Goal: Task Accomplishment & Management: Use online tool/utility

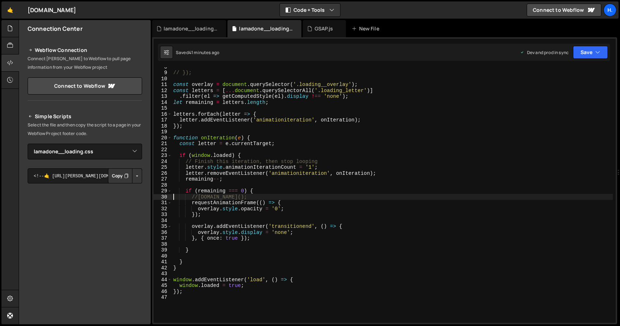
select select "44783"
click at [198, 29] on div "lamadone__loading.css" at bounding box center [191, 28] width 54 height 7
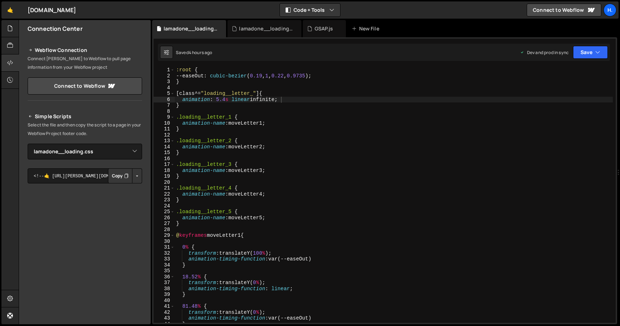
click at [202, 86] on div ":root { --easeOut : cubic-bezier ( 0.19 , 1 , 0.22 , 0.9735 ) ; } [ class ^= " …" at bounding box center [394, 201] width 438 height 268
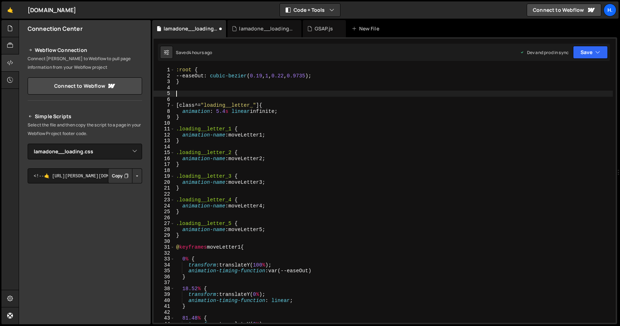
paste textarea "}"
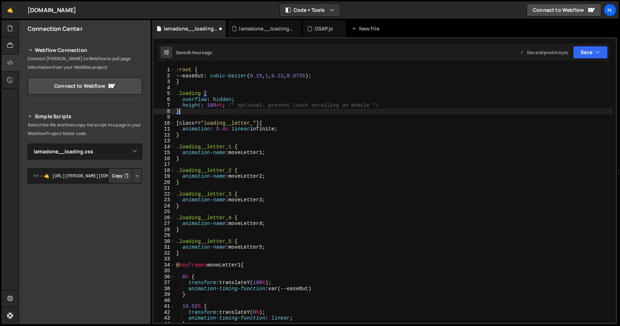
click at [201, 94] on div ":root { --easeOut : cubic-bezier ( 0.19 , 1 , 0.22 , 0.9735 ) ; } .loading { ov…" at bounding box center [394, 201] width 438 height 268
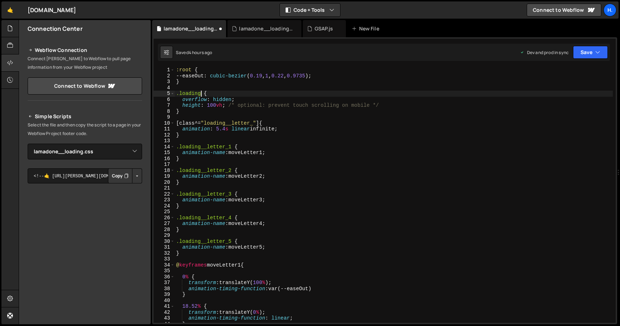
click at [179, 93] on div ":root { --easeOut : cubic-bezier ( 0.19 , 1 , 0.22 , 0.9735 ) ; } .loading { ov…" at bounding box center [394, 201] width 438 height 268
click at [187, 94] on div ":root { --easeOut : cubic-bezier ( 0.19 , 1 , 0.22 , 0.9735 ) ; } .preventScrol…" at bounding box center [394, 201] width 438 height 268
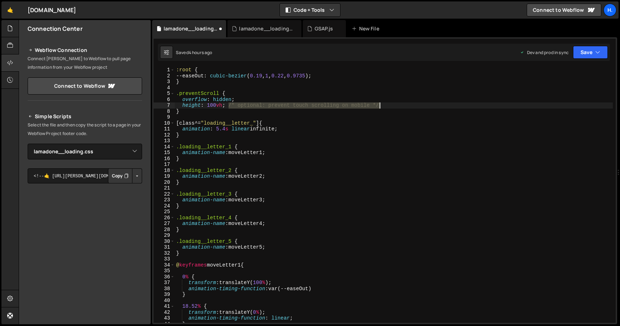
drag, startPoint x: 227, startPoint y: 105, endPoint x: 383, endPoint y: 108, distance: 156.4
click at [383, 108] on div ":root { --easeOut : cubic-bezier ( 0.19 , 1 , 0.22 , 0.9735 ) ; } .preventScrol…" at bounding box center [394, 201] width 438 height 268
click at [216, 107] on div ":root { --easeOut : cubic-bezier ( 0.19 , 1 , 0.22 , 0.9735 ) ; } .preventScrol…" at bounding box center [394, 201] width 438 height 268
click at [244, 102] on div ":root { --easeOut : cubic-bezier ( 0.19 , 1 , 0.22 , 0.9735 ) ; } .preventScrol…" at bounding box center [394, 201] width 438 height 268
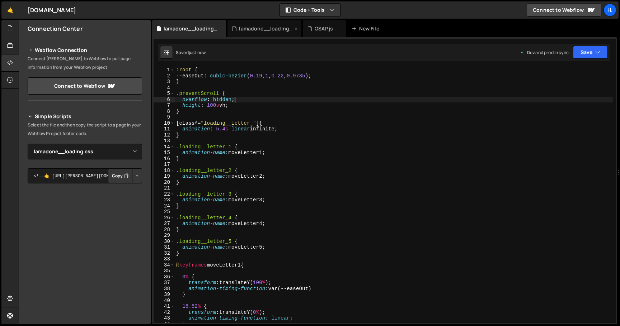
type textarea "overflow: hidden;"
click at [260, 29] on div "lamadone__loading.js" at bounding box center [266, 28] width 54 height 7
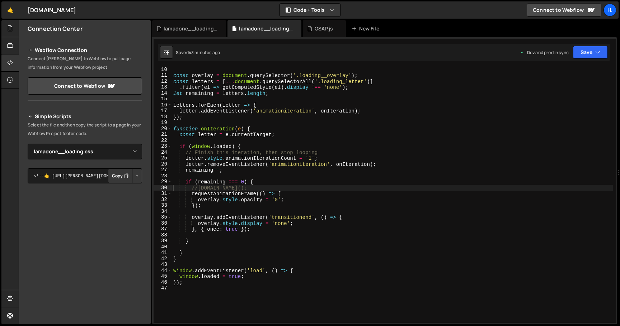
scroll to position [53, 0]
type textarea "overlay.style.display = 'none';"
click at [311, 227] on div "const overlay = document . querySelector ( '.loading__overlay' ) ; const letter…" at bounding box center [392, 201] width 441 height 268
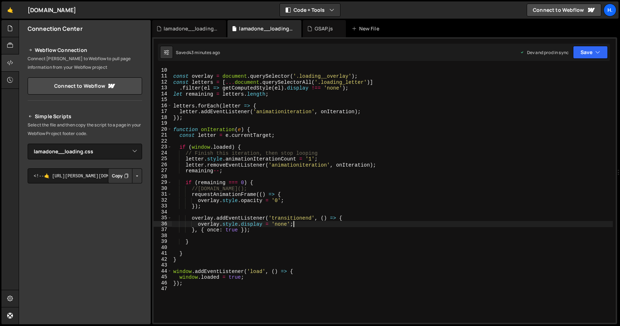
scroll to position [0, 1]
type textarea "body"
click at [259, 67] on div "const overlay = document . querySelector ( '.loading__overlay' ) ; const letter…" at bounding box center [392, 201] width 441 height 268
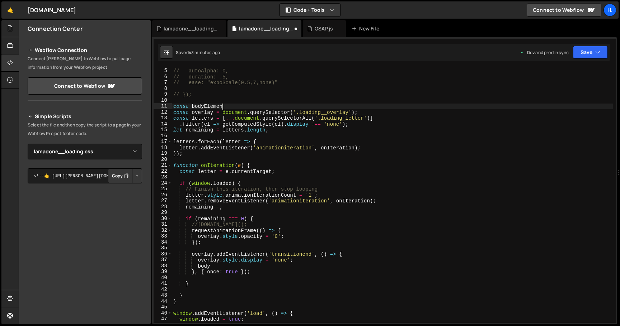
scroll to position [0, 3]
drag, startPoint x: 234, startPoint y: 107, endPoint x: 193, endPoint y: 105, distance: 41.3
click at [193, 105] on div "// autoAlpha: 0, // duration: .5, // ease: "expoScale(0.5,7,none)" // }); const…" at bounding box center [392, 196] width 441 height 268
click at [204, 268] on div "// autoAlpha: 0, // duration: .5, // ease: "expoScale(0.5,7,none)" // }); const…" at bounding box center [392, 196] width 441 height 268
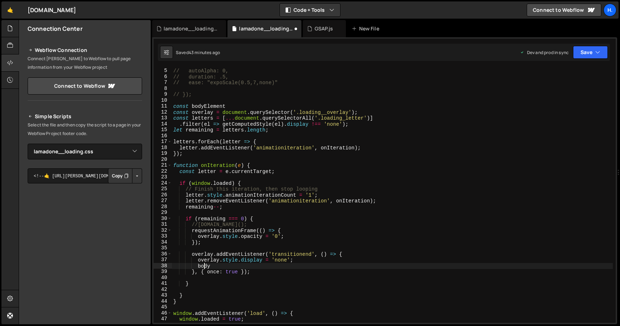
scroll to position [0, 2]
click at [204, 268] on div "// autoAlpha: 0, // duration: .5, // ease: "expoScale(0.5,7,none)" // }); const…" at bounding box center [392, 196] width 441 height 268
paste textarea "Element"
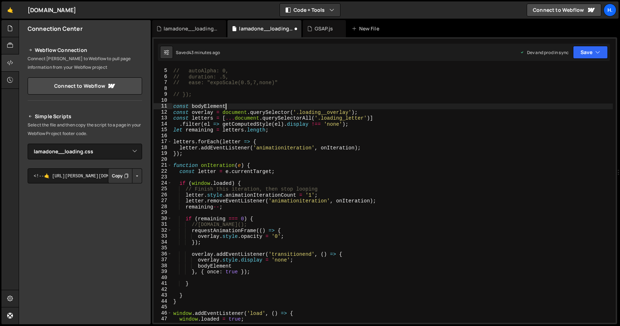
click at [232, 108] on div "// autoAlpha: 0, // duration: .5, // ease: "expoScale(0.5,7,none)" // }); const…" at bounding box center [392, 196] width 441 height 268
click at [252, 268] on div "// autoAlpha: 0, // duration: .5, // ease: "expoScale(0.5,7,none)" // }); const…" at bounding box center [392, 196] width 441 height 268
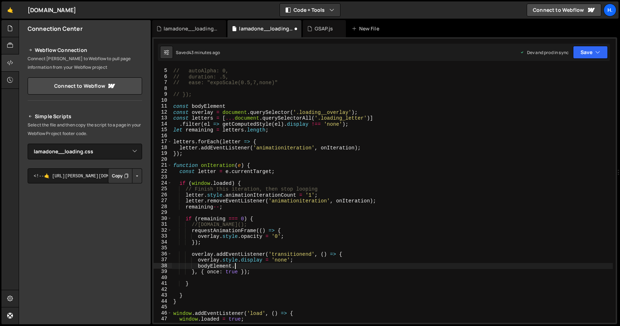
scroll to position [0, 4]
paste textarea ".classList."
click at [344, 260] on div "// autoAlpha: 0, // duration: .5, // ease: "expoScale(0.5,7,none)" // }); const…" at bounding box center [392, 196] width 441 height 268
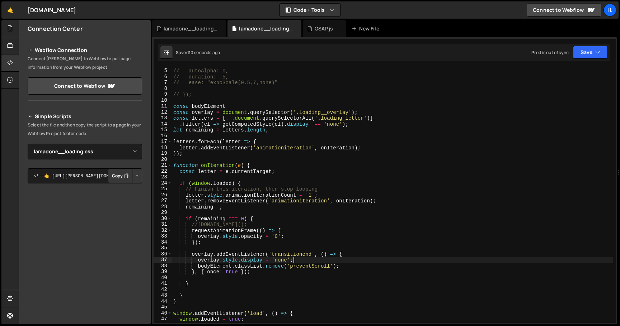
click at [237, 106] on div "// autoAlpha: 0, // duration: .5, // ease: "expoScale(0.5,7,none)" // }); const…" at bounding box center [392, 196] width 441 height 268
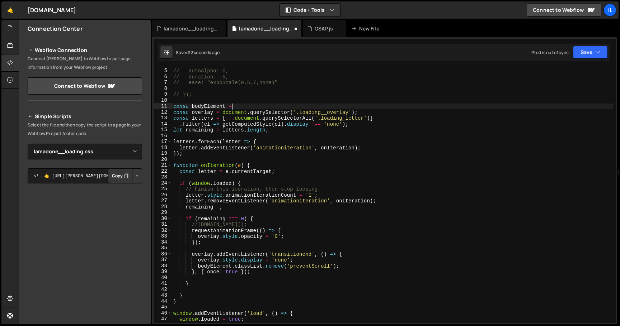
scroll to position [0, 4]
drag, startPoint x: 222, startPoint y: 112, endPoint x: 249, endPoint y: 112, distance: 26.9
click at [249, 112] on div "// autoAlpha: 0, // duration: .5, // ease: "expoScale(0.5,7,none)" // }); const…" at bounding box center [392, 196] width 441 height 268
click at [253, 105] on div "// autoAlpha: 0, // duration: .5, // ease: "expoScale(0.5,7,none)" // }); const…" at bounding box center [392, 196] width 441 height 268
paste textarea "document."
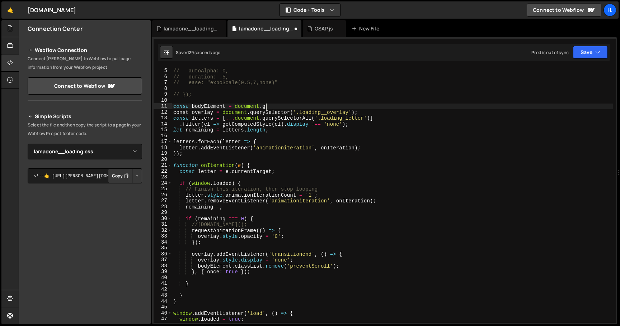
scroll to position [0, 6]
type textarea "const bodyElement = document."
drag, startPoint x: 271, startPoint y: 105, endPoint x: 151, endPoint y: 106, distance: 120.2
click at [151, 106] on div "Files New File Create your first file Get started by starting a Javascript or C…" at bounding box center [319, 172] width 601 height 305
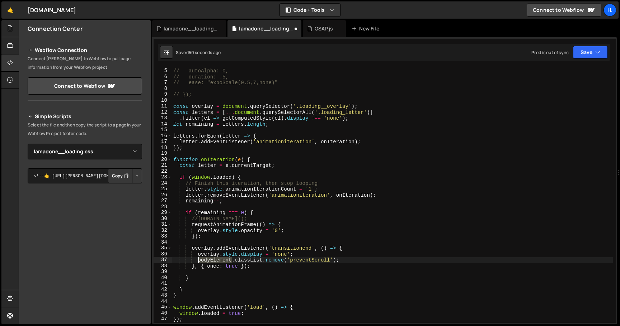
drag, startPoint x: 232, startPoint y: 260, endPoint x: 199, endPoint y: 260, distance: 33.0
click at [199, 260] on div "// autoAlpha: 0, // duration: .5, // ease: "expoScale(0.5,7,none)" // }); const…" at bounding box center [392, 196] width 441 height 268
type textarea "body.classList.remove('preventScroll');"
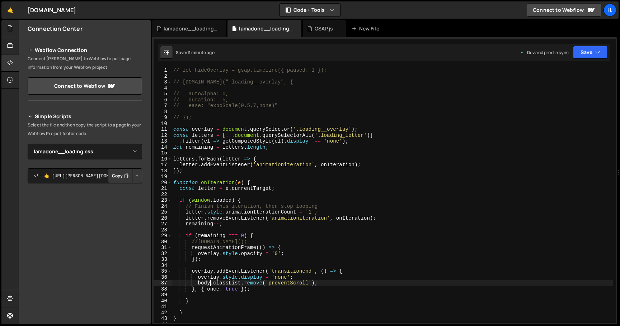
scroll to position [0, 0]
click at [199, 33] on div "lamadone__loading.css" at bounding box center [189, 28] width 74 height 17
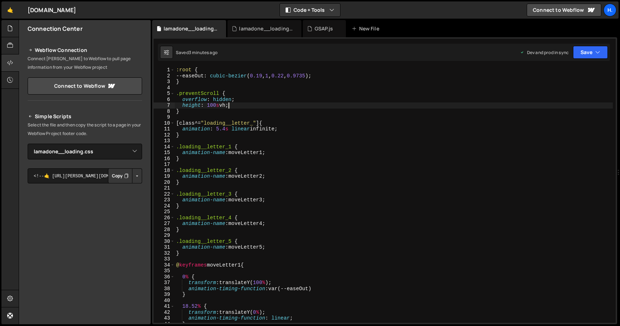
click at [235, 105] on div ":root { --easeOut : cubic-bezier ( 0.19 , 1 , 0.22 , 0.9735 ) ; } .preventScrol…" at bounding box center [394, 201] width 438 height 268
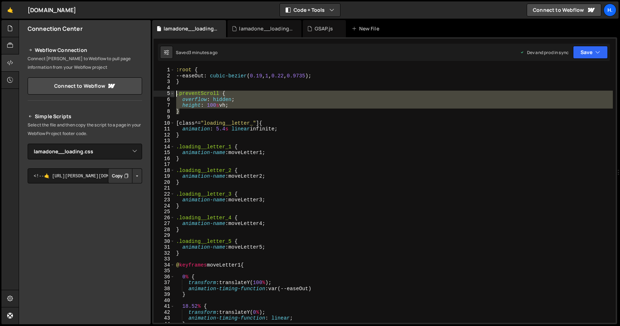
drag, startPoint x: 203, startPoint y: 112, endPoint x: 173, endPoint y: 93, distance: 35.8
click at [173, 93] on div "height: 100svh; 1 2 3 4 5 6 7 8 9 10 11 12 13 14 15 16 17 18 19 20 21 22 23 24 …" at bounding box center [385, 195] width 462 height 256
type textarea ".preventScroll { overflow: hidden;"
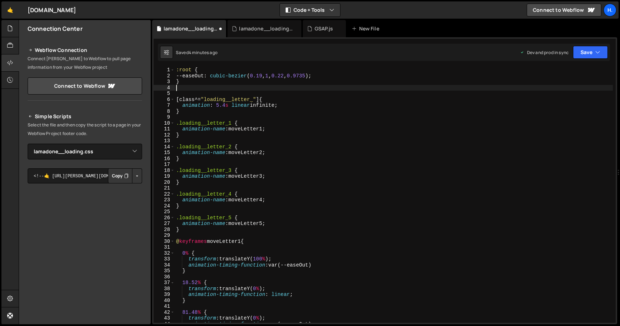
type textarea "}"
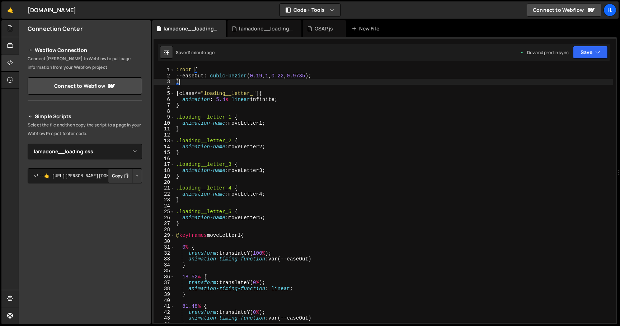
scroll to position [3, 0]
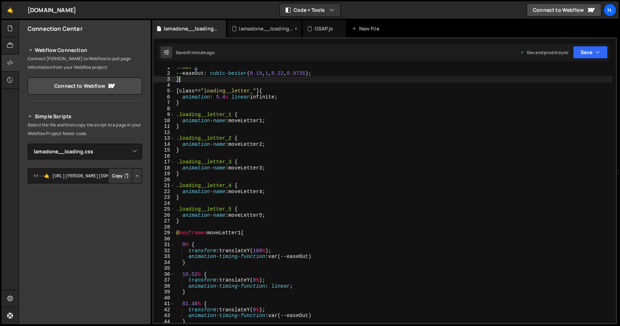
click at [278, 30] on div "lamadone__loading.js" at bounding box center [266, 28] width 54 height 7
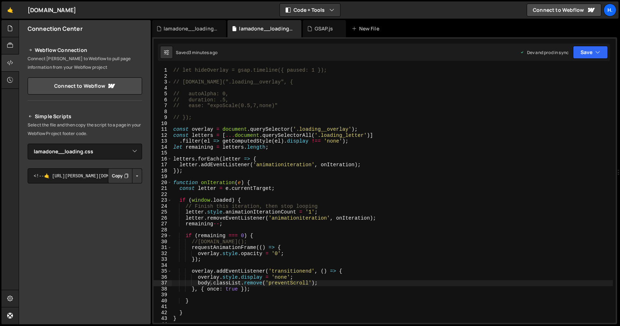
scroll to position [1422, 0]
click at [199, 284] on div "// let hideOverlay = gsap.timeline({ paused: 1 }); // [DOMAIN_NAME](".loading__…" at bounding box center [392, 201] width 441 height 268
drag, startPoint x: 198, startPoint y: 284, endPoint x: 347, endPoint y: 284, distance: 148.2
click at [347, 284] on div "// let hideOverlay = gsap.timeline({ paused: 1 }); // [DOMAIN_NAME](".loading__…" at bounding box center [392, 201] width 441 height 268
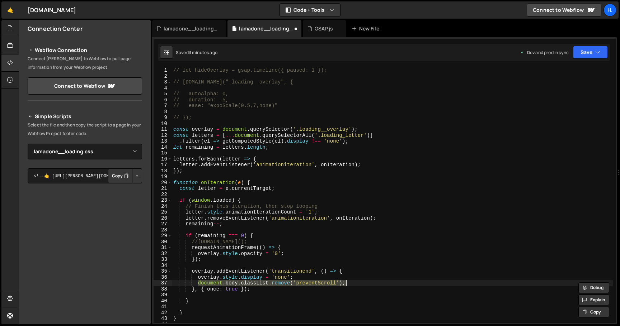
type textarea "document.body.classList.remove('preventScroll');"
click at [230, 123] on div "// let hideOverlay = gsap.timeline({ paused: 1 }); // [DOMAIN_NAME](".loading__…" at bounding box center [392, 201] width 441 height 268
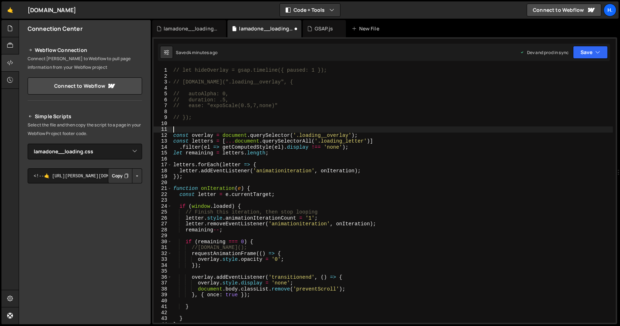
paste textarea "document.body.classList.add('preventScroll');"
type textarea "document.body.classList.add('preventScroll');"
